Goal: Navigation & Orientation: Find specific page/section

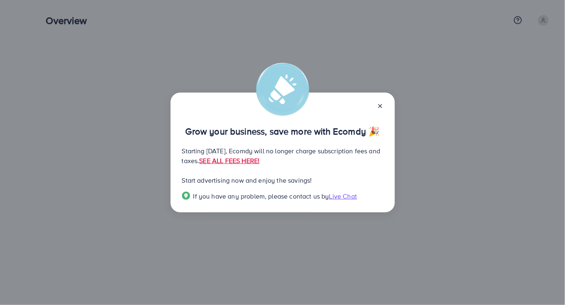
click at [563, 141] on div "Grow your business, save more with Ecomdy 🎉 Starting [DATE], Ecomdy will no lon…" at bounding box center [282, 152] width 565 height 305
click at [342, 194] on span "Live Chat" at bounding box center [343, 196] width 28 height 9
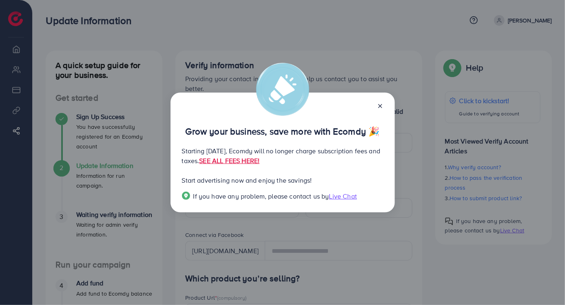
click at [417, 281] on div "Grow your business, save more with Ecomdy 🎉 Starting [DATE], Ecomdy will no lon…" at bounding box center [282, 152] width 565 height 305
click at [417, 278] on div "Grow your business, save more with Ecomdy 🎉 Starting [DATE], Ecomdy will no lon…" at bounding box center [282, 152] width 565 height 305
click at [417, 288] on div "Grow your business, save more with Ecomdy 🎉 Starting [DATE], Ecomdy will no lon…" at bounding box center [282, 152] width 565 height 305
click at [416, 297] on div "Grow your business, save more with Ecomdy 🎉 Starting [DATE], Ecomdy will no lon…" at bounding box center [282, 152] width 565 height 305
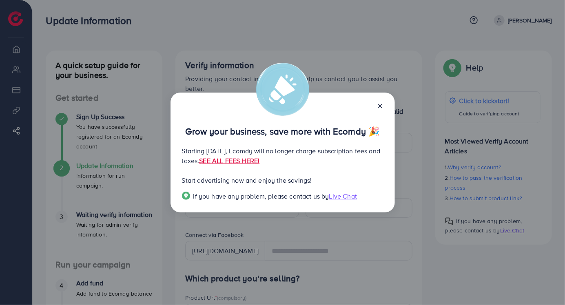
click at [393, 174] on div "Grow your business, save more with Ecomdy 🎉 Starting [DATE], Ecomdy will no lon…" at bounding box center [282, 153] width 224 height 120
click at [391, 165] on div "Grow your business, save more with Ecomdy 🎉 Starting [DATE], Ecomdy will no lon…" at bounding box center [282, 153] width 224 height 120
click at [393, 160] on div "Grow your business, save more with Ecomdy 🎉 Starting [DATE], Ecomdy will no lon…" at bounding box center [282, 153] width 224 height 120
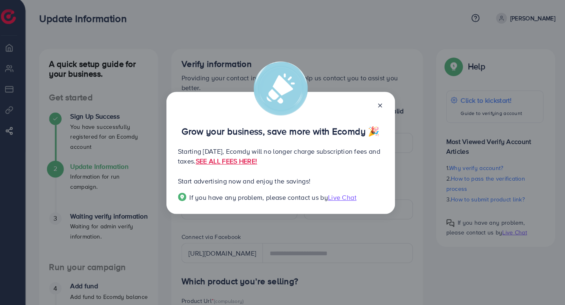
click at [412, 151] on div "Grow your business, save more with Ecomdy 🎉 Starting [DATE], Ecomdy will no lon…" at bounding box center [282, 152] width 565 height 305
click at [383, 156] on p "Starting [DATE], Ecomdy will no longer charge subscription fees and taxes. SEE …" at bounding box center [282, 156] width 201 height 20
click at [375, 157] on p "Starting [DATE], Ecomdy will no longer charge subscription fees and taxes. SEE …" at bounding box center [282, 156] width 201 height 20
click at [380, 104] on icon at bounding box center [380, 106] width 7 height 7
click at [405, 163] on div "Grow your business, save more with Ecomdy 🎉 Starting [DATE], Ecomdy will no lon…" at bounding box center [282, 152] width 565 height 305
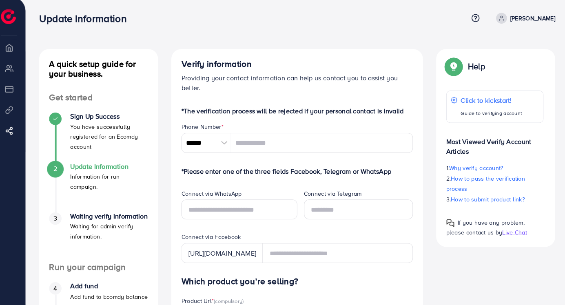
click at [406, 156] on div "Grow your business, save more with Ecomdy 🎉 Starting [DATE], Ecomdy will no lon…" at bounding box center [282, 152] width 565 height 305
click at [406, 143] on div "Grow your business, save more with Ecomdy 🎉 Starting [DATE], Ecomdy will no lon…" at bounding box center [282, 152] width 565 height 305
click at [416, 122] on div "Grow your business, save more with Ecomdy 🎉 Starting [DATE], Ecomdy will no lon…" at bounding box center [282, 152] width 565 height 305
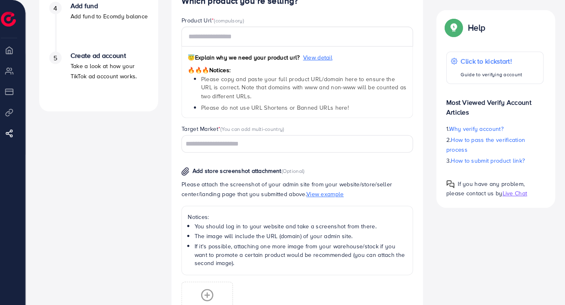
scroll to position [277, 0]
